Goal: Information Seeking & Learning: Understand process/instructions

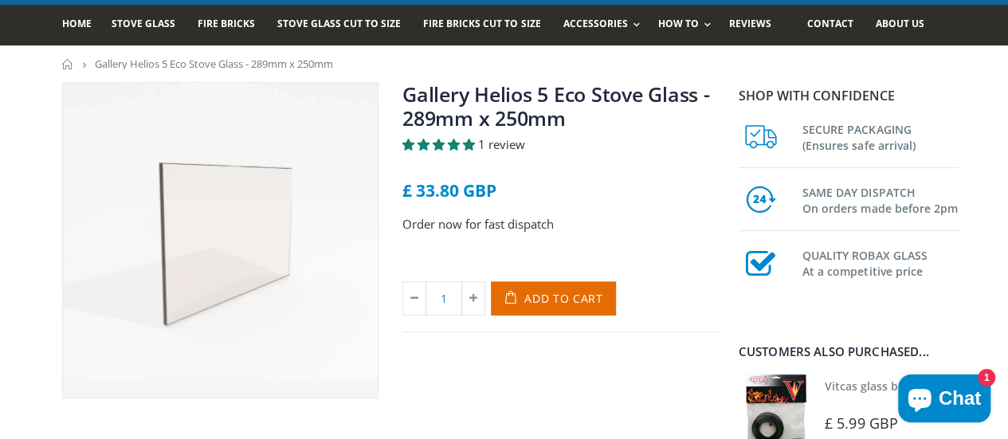
scroll to position [104, 0]
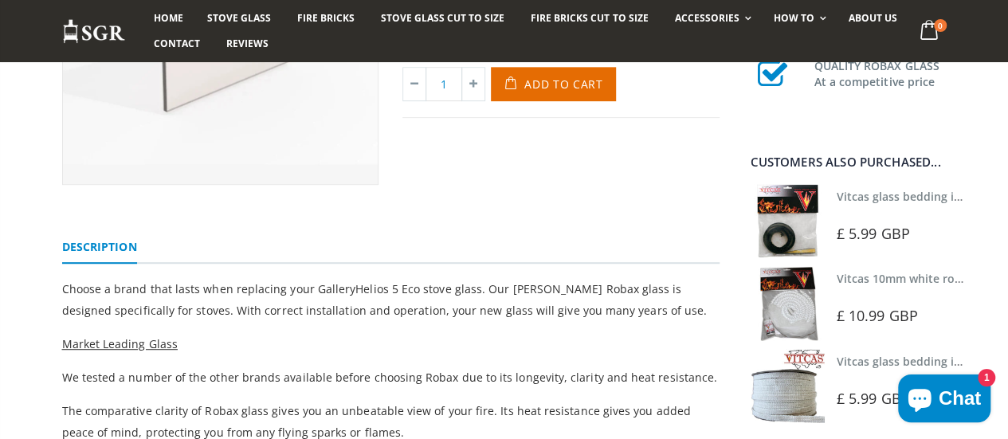
scroll to position [348, 0]
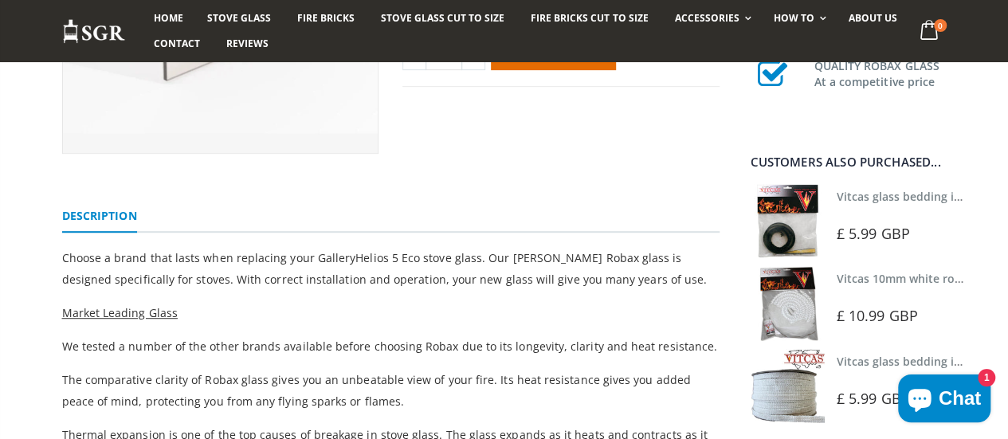
click at [868, 193] on link "Vitcas glass bedding in tape - 2mm x 10mm x 2 meters" at bounding box center [984, 196] width 297 height 15
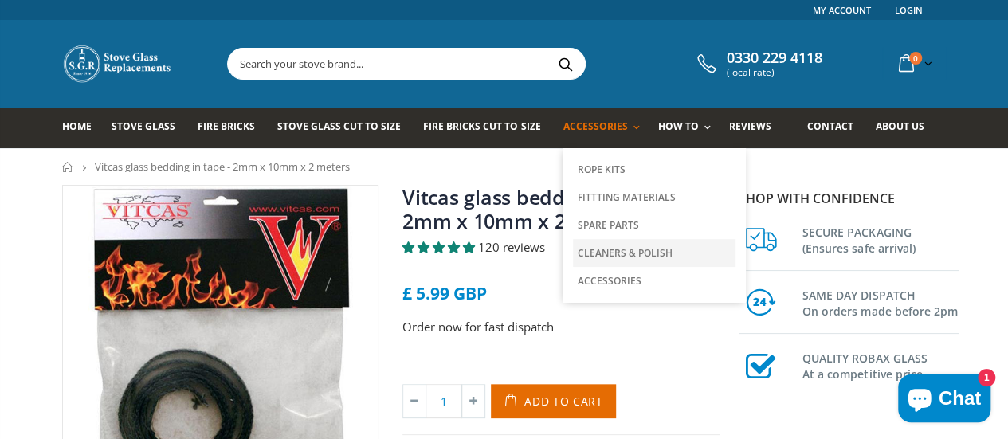
click at [605, 256] on link "Cleaners & Polish" at bounding box center [654, 253] width 162 height 28
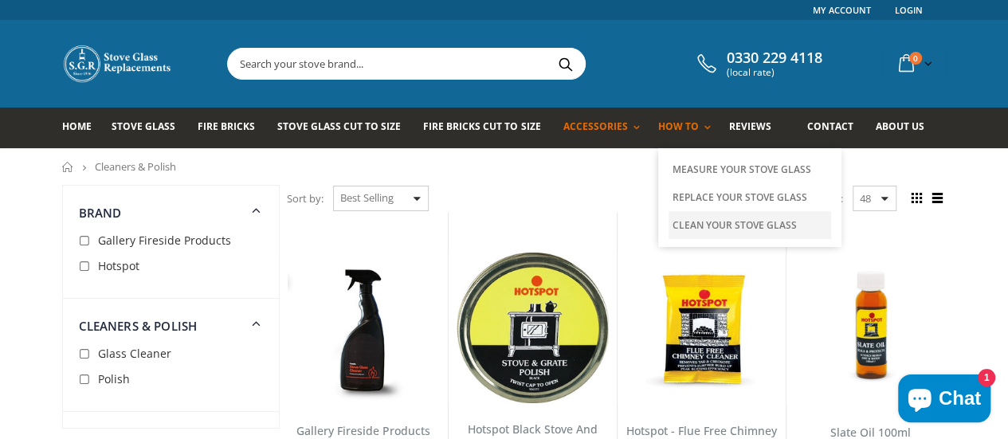
click at [668, 225] on link "Clean Your Stove Glass" at bounding box center [749, 225] width 162 height 28
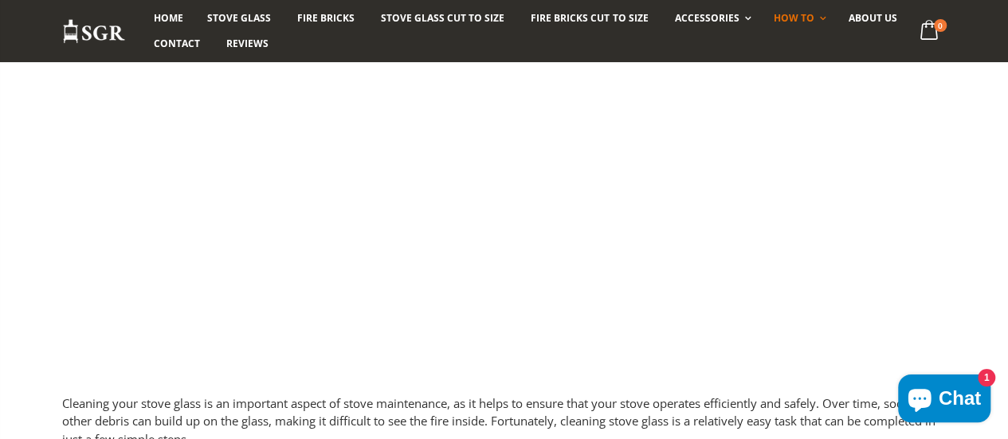
scroll to position [345, 0]
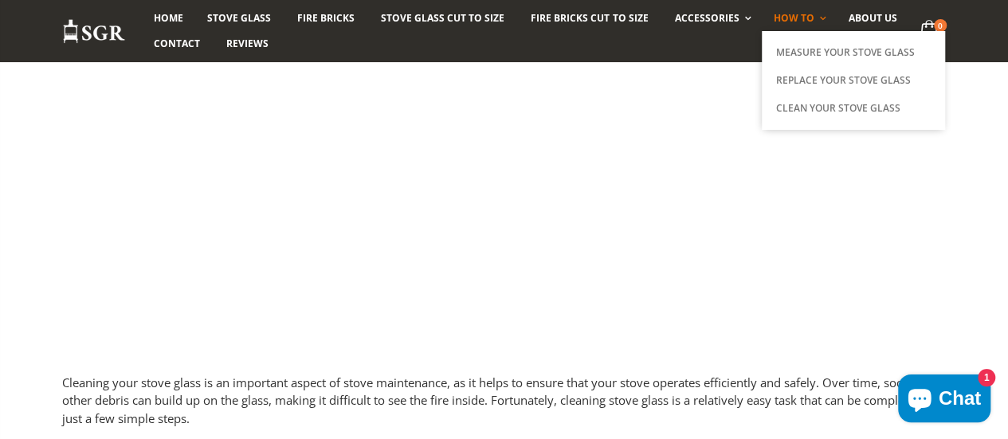
click at [773, 18] on span "How To" at bounding box center [793, 18] width 41 height 14
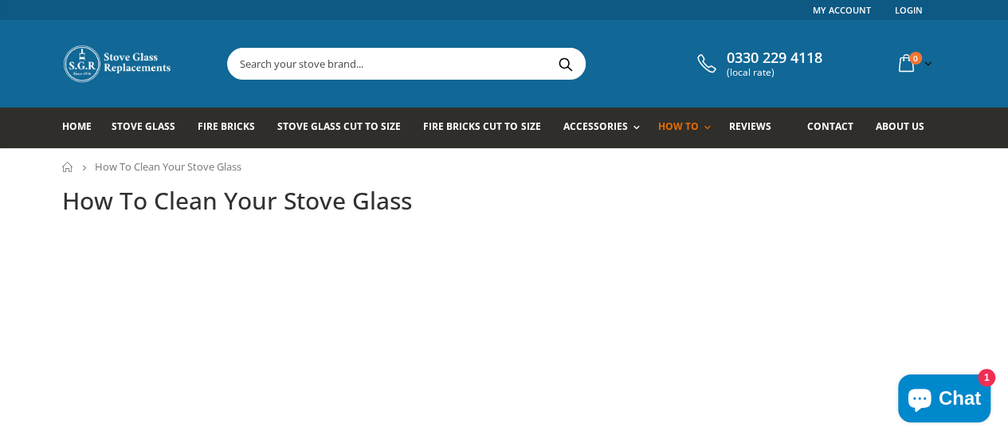
click at [763, 15] on div "Links My Account Login" at bounding box center [504, 10] width 884 height 20
click at [694, 213] on h1 "How To Clean Your Stove Glass" at bounding box center [504, 201] width 884 height 33
click at [743, 16] on div "Links My Account Login" at bounding box center [504, 10] width 884 height 20
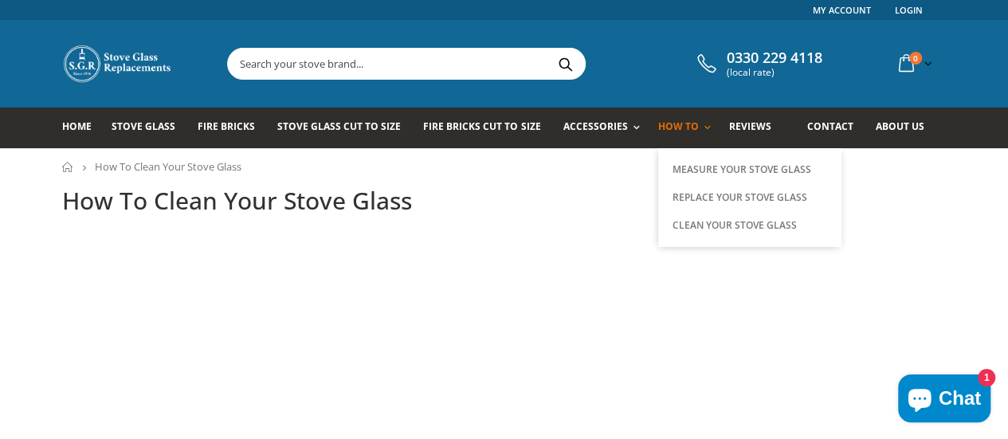
click at [658, 123] on span "How To" at bounding box center [678, 126] width 41 height 14
click at [668, 193] on link "Replace Your Stove Glass" at bounding box center [749, 197] width 162 height 28
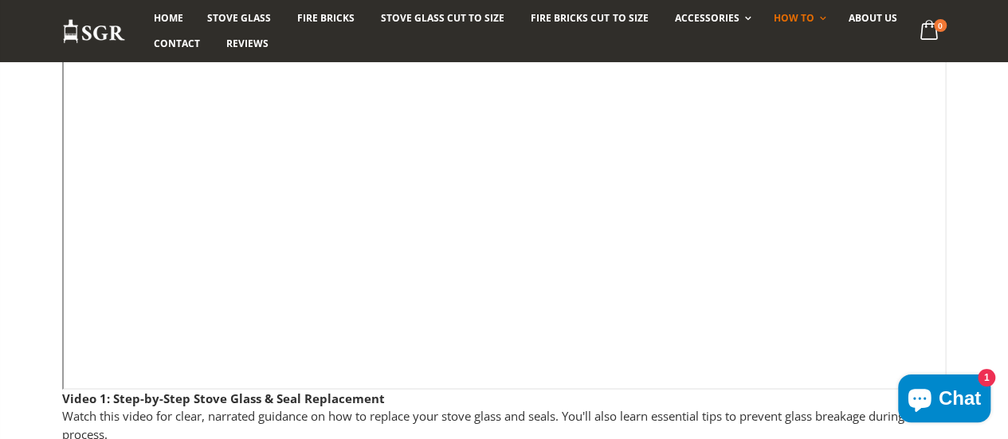
scroll to position [378, 0]
